Goal: Task Accomplishment & Management: Manage account settings

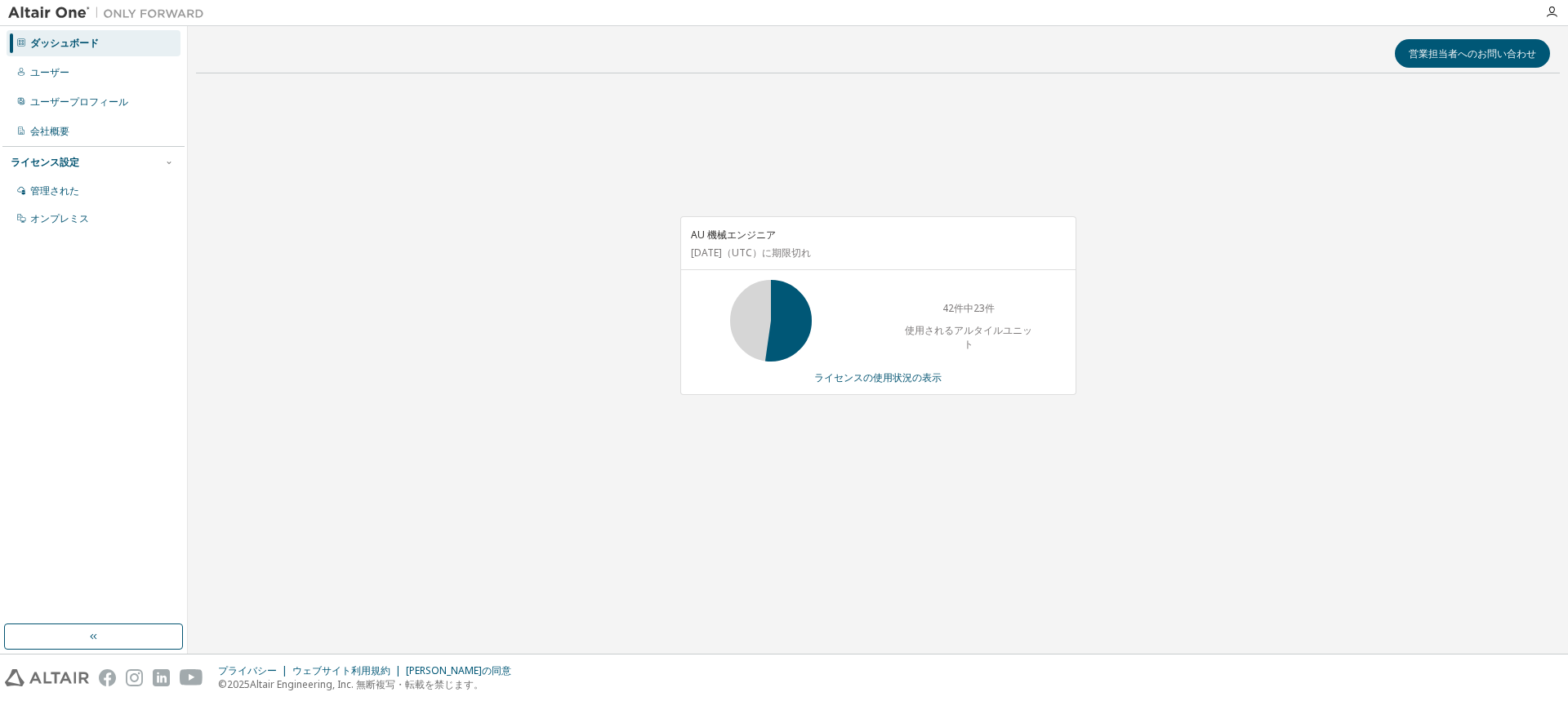
click at [561, 147] on div "AU 機械エンジニア 2026年7月10日 （UTC） に期限切れ 42件中23件 使用されるアルタイルユニット ライセンスの使用状況の表示" at bounding box center [878, 314] width 1364 height 455
click at [383, 442] on div "AU 機械エンジニア [DATE] （UTC） に期限切れ 42件中1件目 使用されるアルタイルユニット ライセンスの使用状況の表示" at bounding box center [878, 314] width 1364 height 455
click at [591, 430] on div "AU 機械エンジニア [DATE] （UTC） に期限切れ 42件中1件目 使用されるアルタイルユニット ライセンスの使用状況の表示" at bounding box center [878, 314] width 1364 height 455
click at [862, 378] on font "ライセンスの使用状況の表示" at bounding box center [878, 377] width 127 height 14
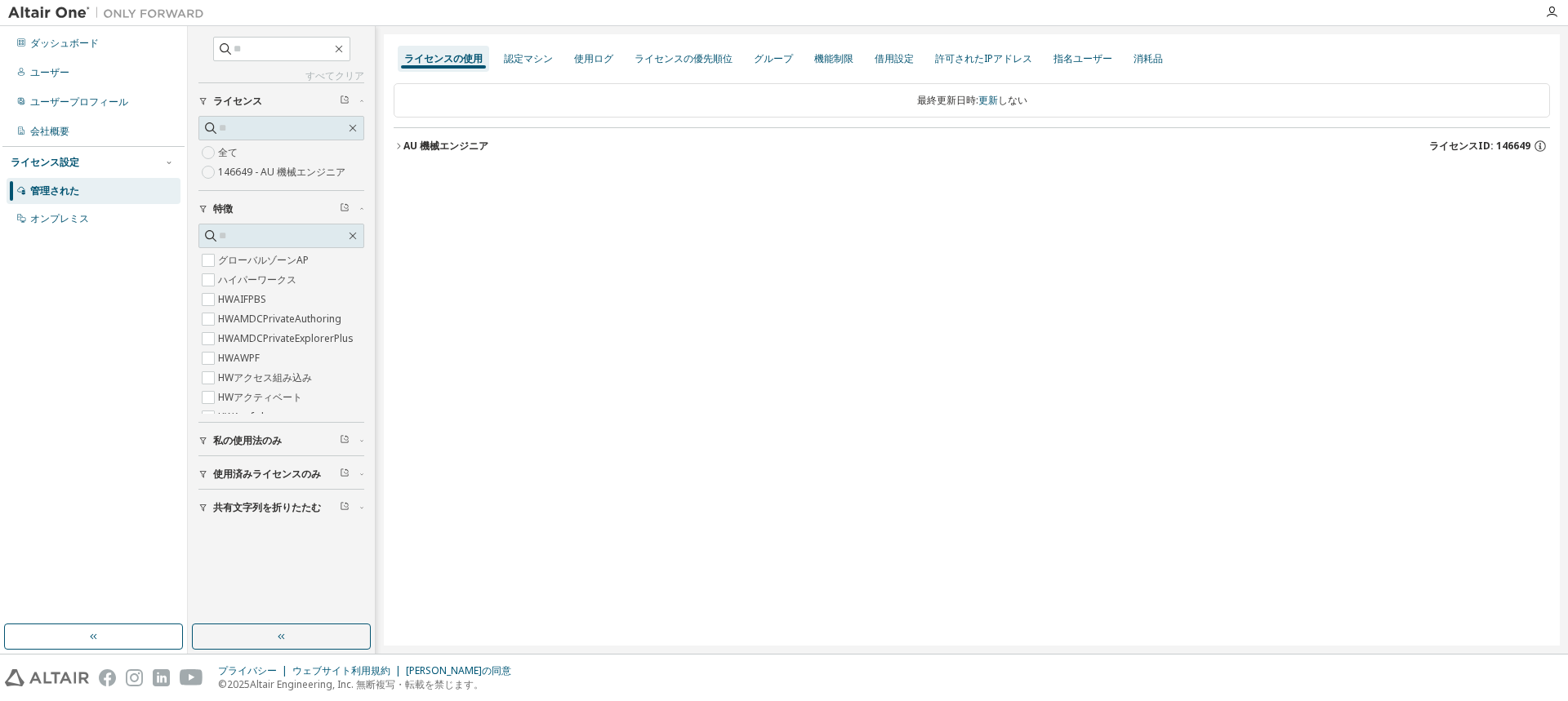
click at [420, 150] on font "AU 機械エンジニア" at bounding box center [445, 146] width 85 height 14
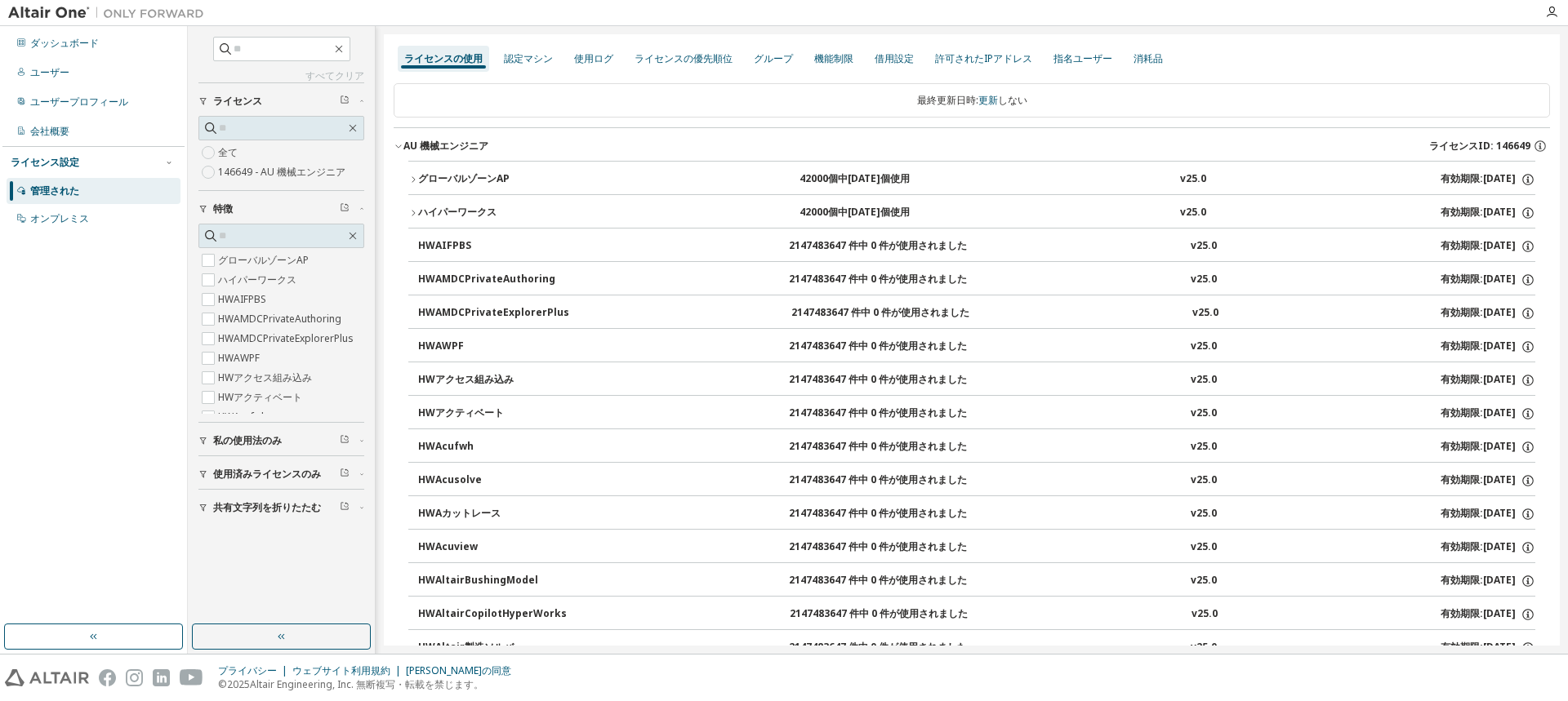
click at [493, 181] on font "グローバルゾーンAP" at bounding box center [463, 179] width 91 height 14
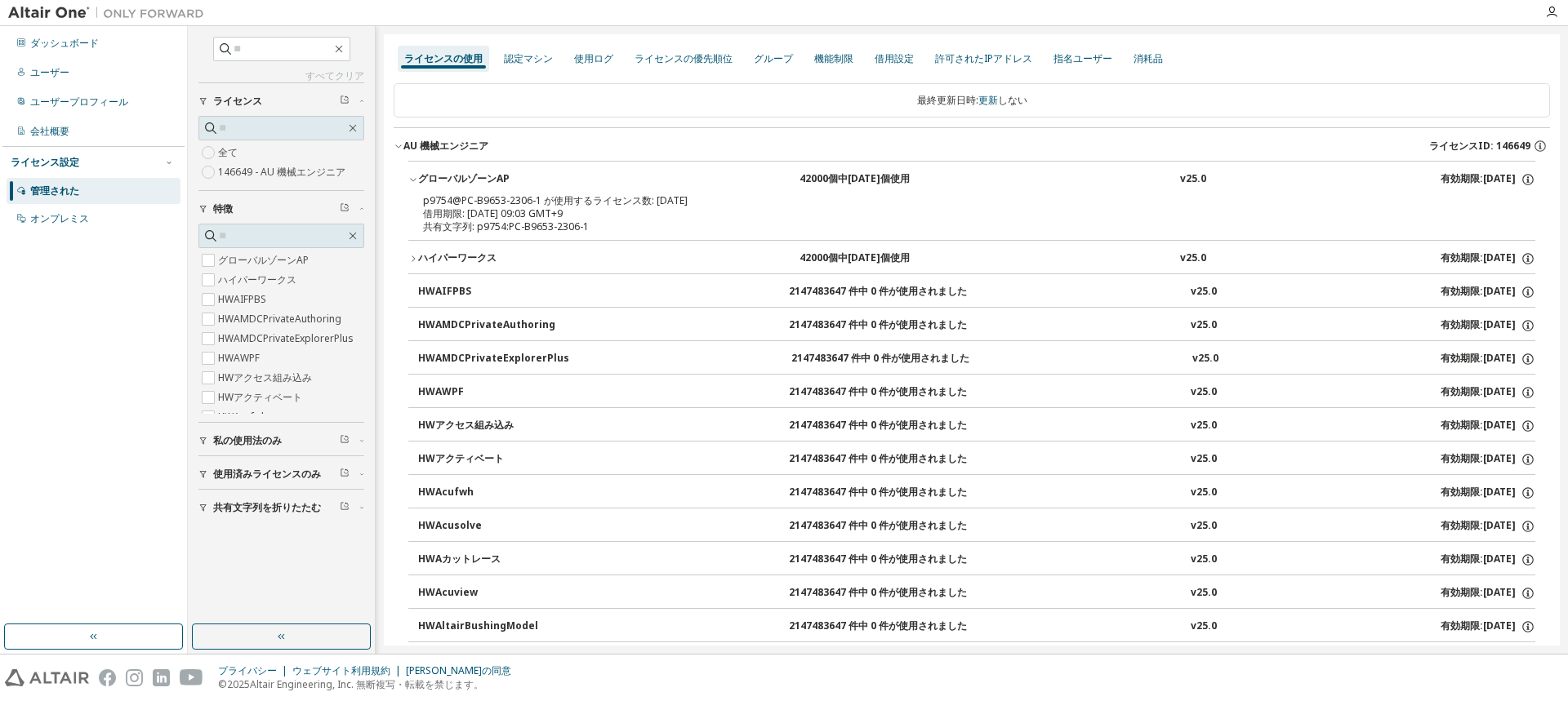
click at [401, 148] on icon "button" at bounding box center [398, 145] width 9 height 9
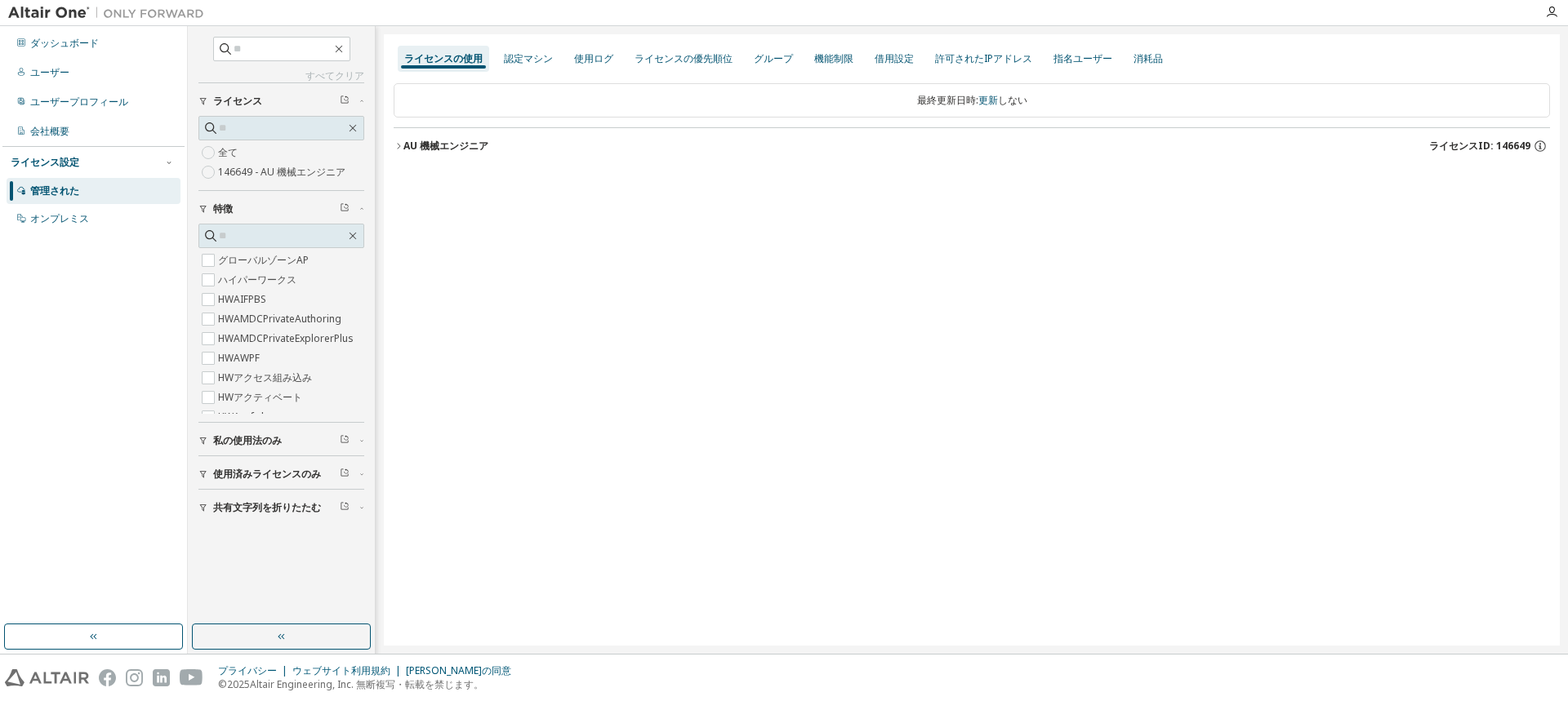
click at [743, 265] on div "ライセンスの使用 認定マシン 使用ログ ライセンスの優先順位 グループ 機能制限 借用設定 許可されたIPアドレス 指名ユーザー 消耗品 最終更新日時: 更新…" at bounding box center [972, 340] width 1176 height 612
click at [856, 553] on div "ライセンスの使用 認定マシン 使用ログ ライセンスの優先順位 グループ 機能制限 借用設定 許可されたIPアドレス 指名ユーザー 消耗品 最終更新日時: 更新…" at bounding box center [972, 340] width 1176 height 612
click at [824, 540] on div "ライセンスの使用 認定マシン 使用ログ ライセンスの優先順位 グループ 機能制限 借用設定 許可されたIPアドレス 指名ユーザー 消耗品 最終更新日時: 更新…" at bounding box center [972, 340] width 1176 height 612
click at [573, 499] on div "ライセンスの使用 認定マシン 使用ログ ライセンスの優先順位 グループ 機能制限 借用設定 許可されたIPアドレス 指名ユーザー 消耗品 最終更新日時: 更新…" at bounding box center [972, 340] width 1176 height 612
click at [631, 619] on div "ライセンスの使用 認定マシン 使用ログ ライセンスの優先順位 グループ 機能制限 借用設定 許可されたIPアドレス 指名ユーザー 消耗品 最終更新日時: 更新…" at bounding box center [972, 340] width 1176 height 612
